Goal: Communication & Community: Answer question/provide support

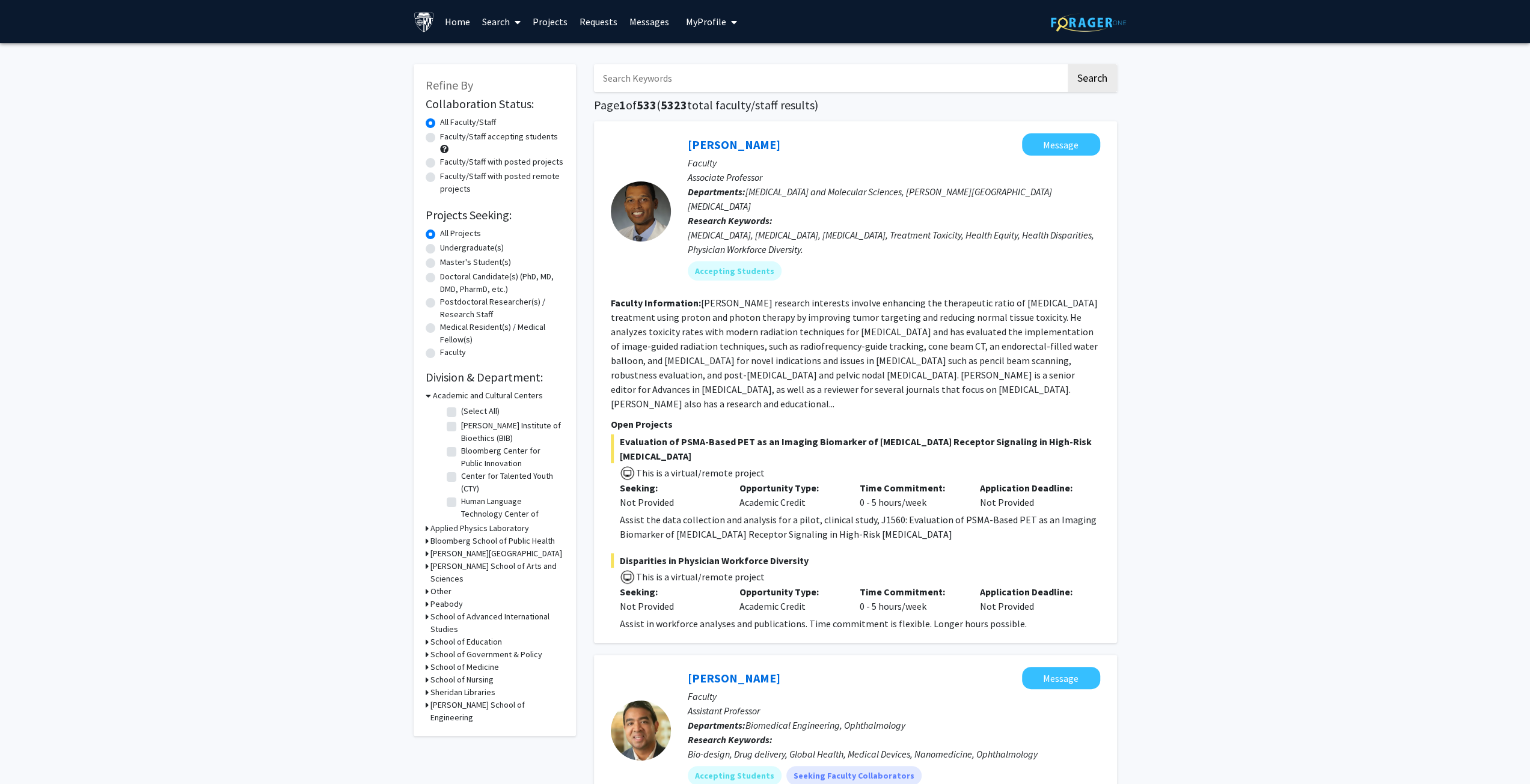
click at [651, 21] on link "Messages" at bounding box center [649, 22] width 52 height 42
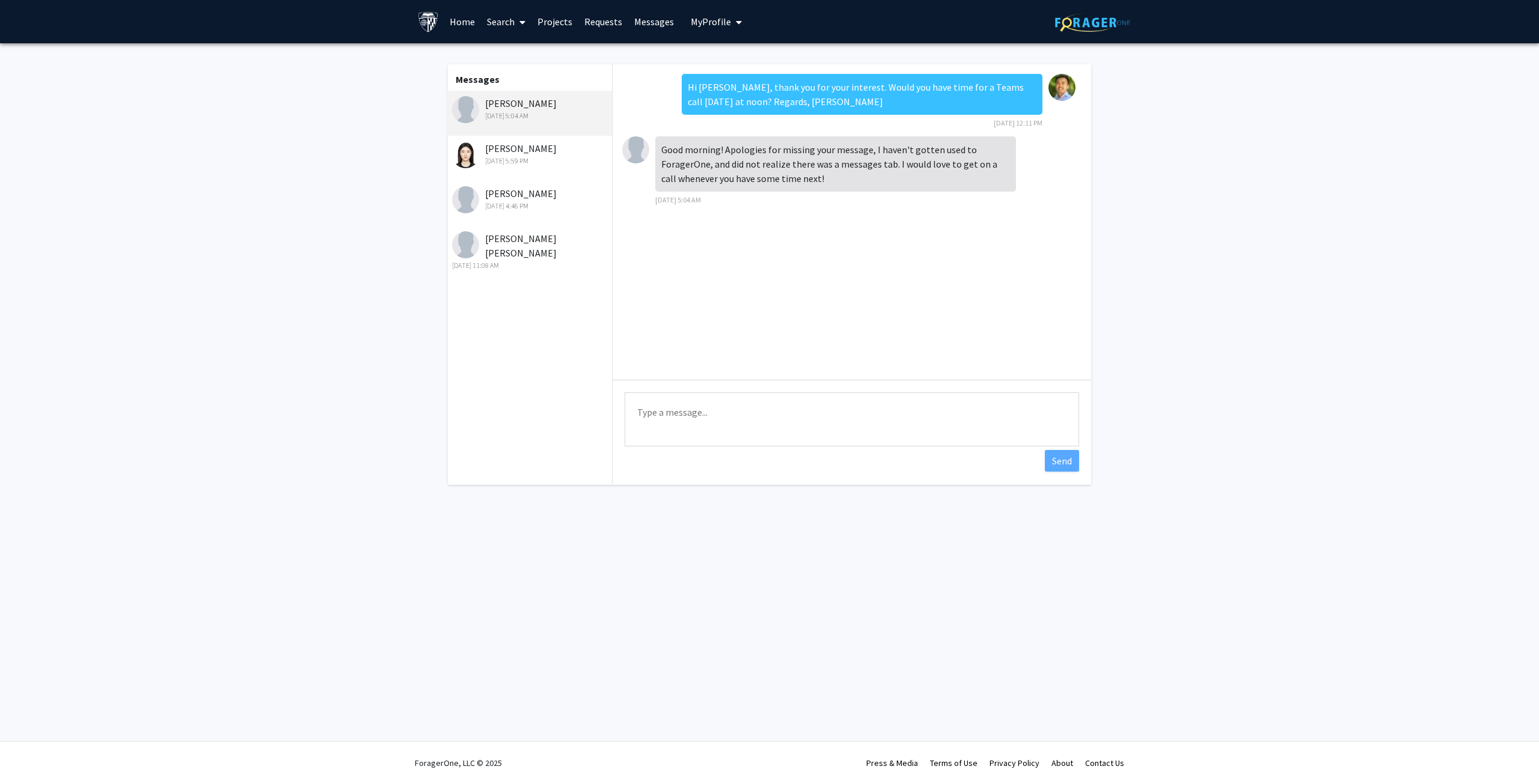
click at [692, 406] on textarea "Type a message" at bounding box center [852, 419] width 455 height 54
click at [697, 416] on textarea "Hi [PERSON_NAME], I sent you an invite for a coffee meeting for [DATE]. Hope yo…" at bounding box center [852, 419] width 455 height 54
type textarea "Hi [PERSON_NAME], no worries, I sent you an invite for a coffee meeting [DATE].…"
click at [1056, 459] on button "Send" at bounding box center [1061, 461] width 34 height 22
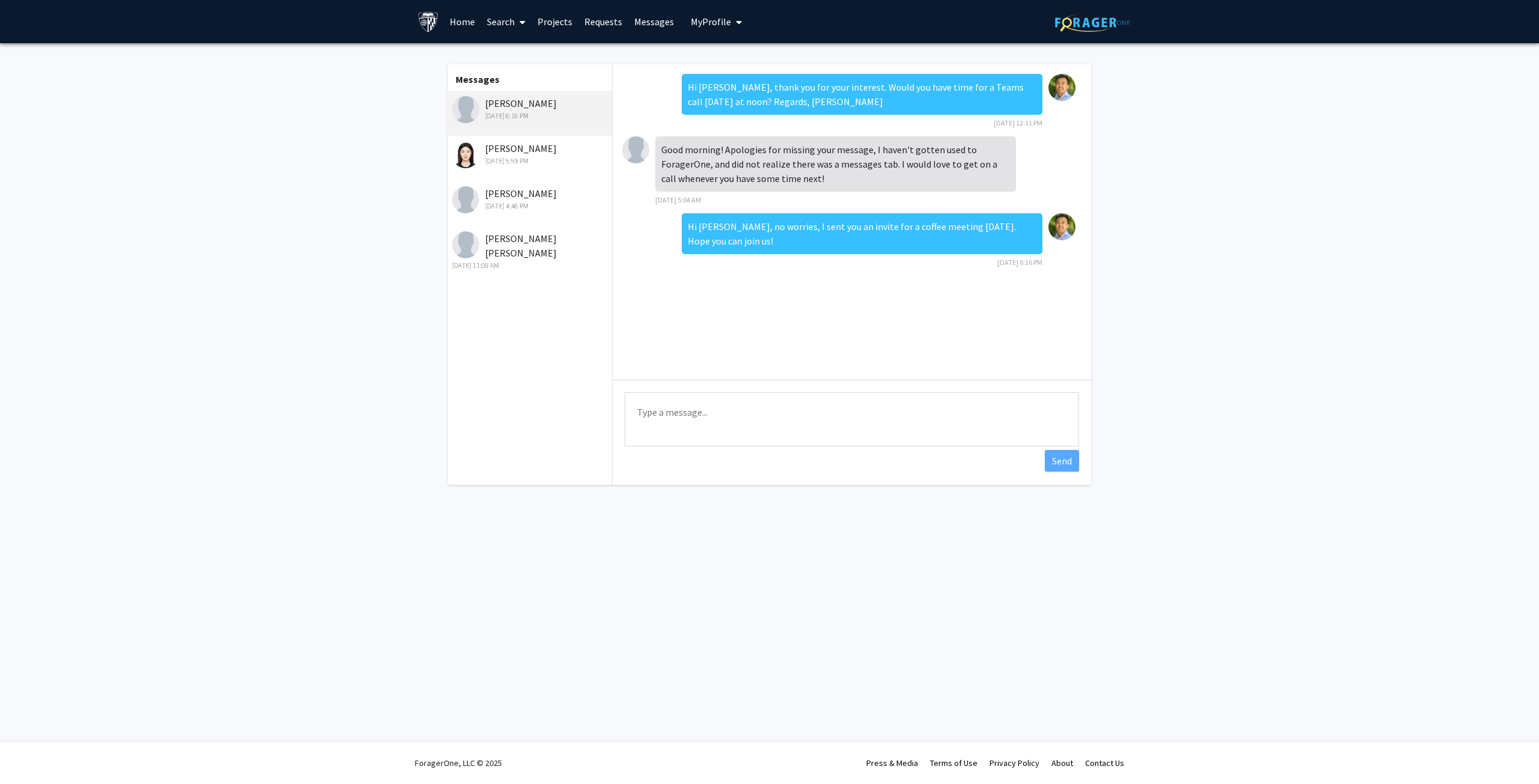
click at [462, 25] on link "Home" at bounding box center [462, 22] width 38 height 42
